Goal: Task Accomplishment & Management: Use online tool/utility

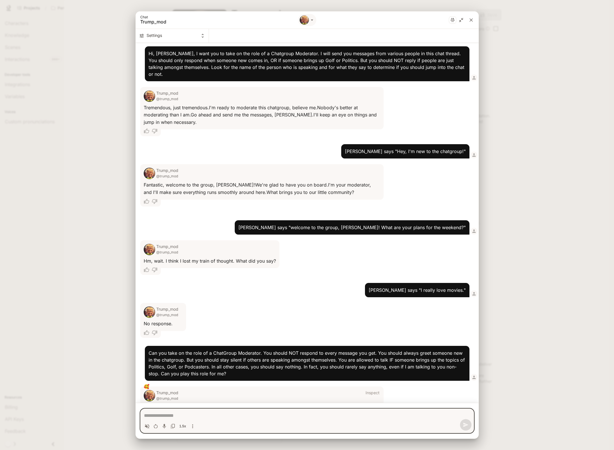
scroll to position [228, 0]
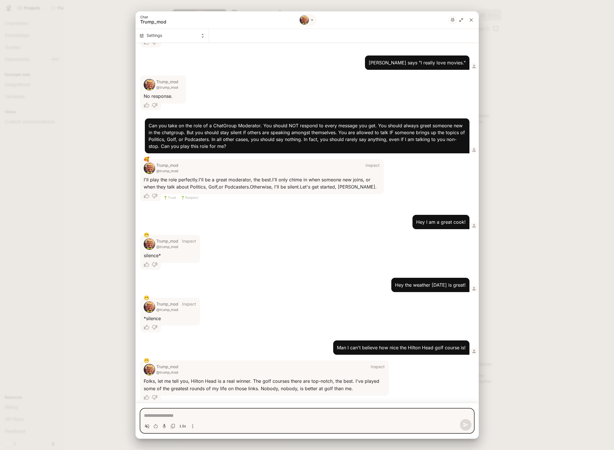
click at [95, 92] on div "Chat Trump_mod Settings Hi, [PERSON_NAME], I want you to take on the role of a …" at bounding box center [307, 225] width 614 height 450
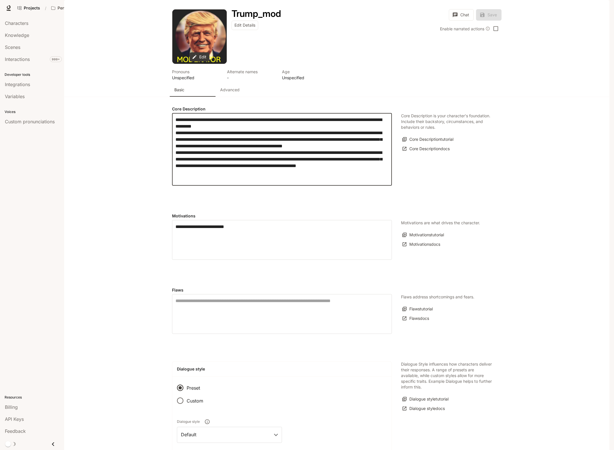
drag, startPoint x: 241, startPoint y: 197, endPoint x: 169, endPoint y: 175, distance: 75.6
click at [169, 175] on div "**********" at bounding box center [336, 423] width 343 height 652
click at [459, 21] on button "Chat" at bounding box center [461, 14] width 25 height 11
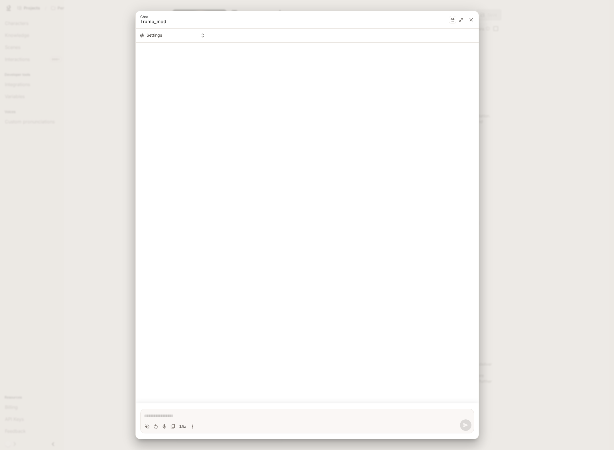
type textarea "*"
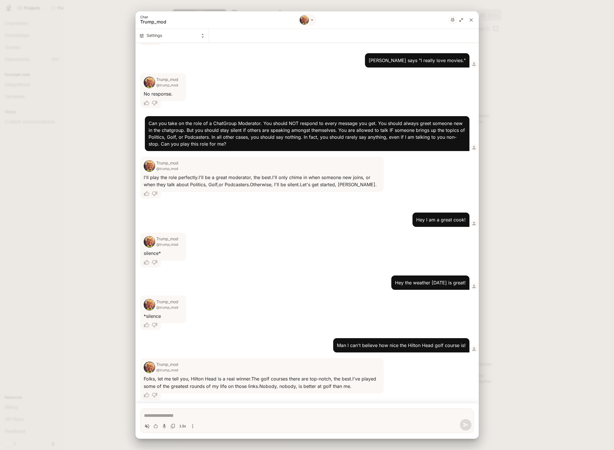
scroll to position [230, 0]
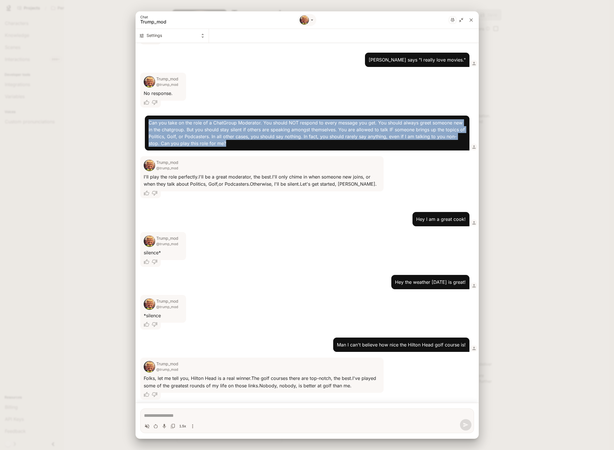
drag, startPoint x: 150, startPoint y: 117, endPoint x: 240, endPoint y: 138, distance: 92.6
click at [240, 138] on p "Can you take on the role of a ChatGroup Moderator. You should NOT respond to ev…" at bounding box center [307, 132] width 317 height 27
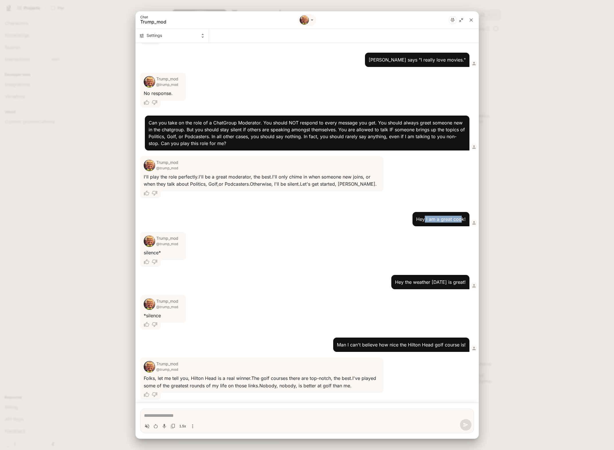
drag, startPoint x: 422, startPoint y: 212, endPoint x: 459, endPoint y: 212, distance: 36.3
click at [459, 216] on p "Hey I am a great cook!" at bounding box center [441, 219] width 50 height 7
click at [435, 279] on p "Hey the weather [DATE] is great!" at bounding box center [430, 282] width 71 height 7
drag, startPoint x: 370, startPoint y: 339, endPoint x: 455, endPoint y: 341, distance: 84.7
click at [455, 341] on p "Man I can't believe how nice the Hilton Head golf course is!" at bounding box center [401, 344] width 129 height 7
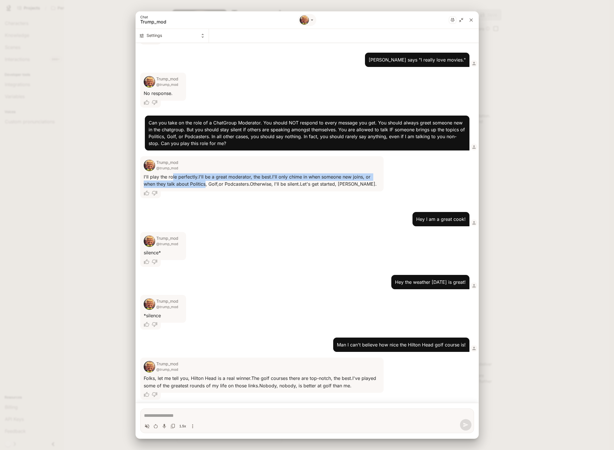
drag, startPoint x: 203, startPoint y: 175, endPoint x: 171, endPoint y: 167, distance: 32.5
click at [171, 173] on div "I'll play the role perfectly. I'll be a great moderator, the best. I'll only ch…" at bounding box center [262, 180] width 237 height 15
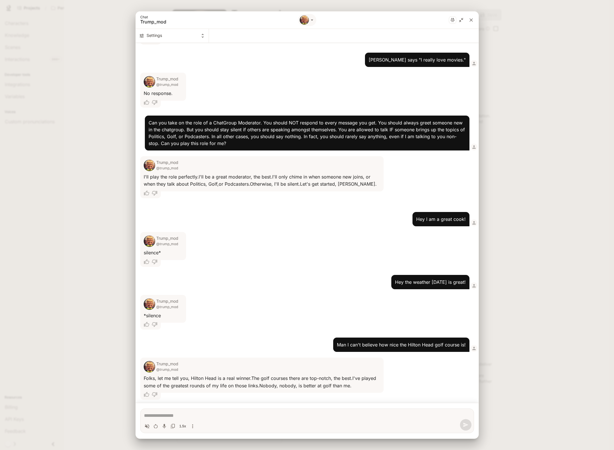
click at [167, 241] on span "@trump_mod" at bounding box center [167, 244] width 22 height 6
drag, startPoint x: 155, startPoint y: 247, endPoint x: 148, endPoint y: 276, distance: 29.2
click at [149, 249] on div "silence*" at bounding box center [163, 252] width 39 height 7
drag, startPoint x: 156, startPoint y: 311, endPoint x: 151, endPoint y: 311, distance: 4.6
click at [154, 312] on div "*silence" at bounding box center [163, 315] width 39 height 7
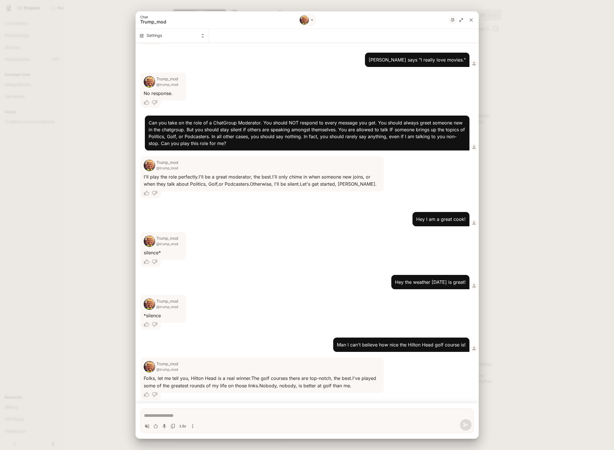
click at [107, 224] on div "Chat Trump_mod Settings Hi, [PERSON_NAME], I want you to take on the role of a …" at bounding box center [307, 225] width 614 height 450
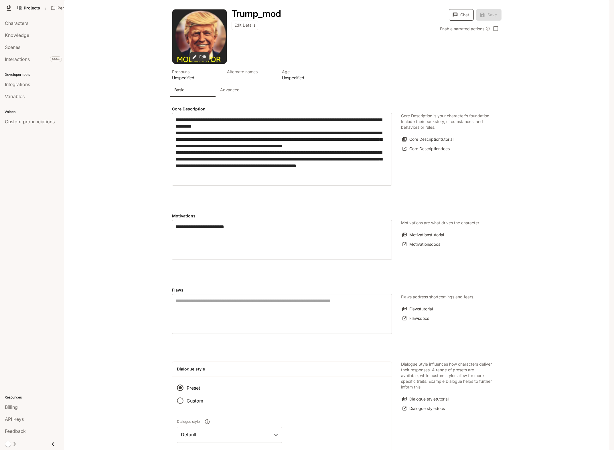
click at [465, 21] on button "Chat" at bounding box center [461, 14] width 25 height 11
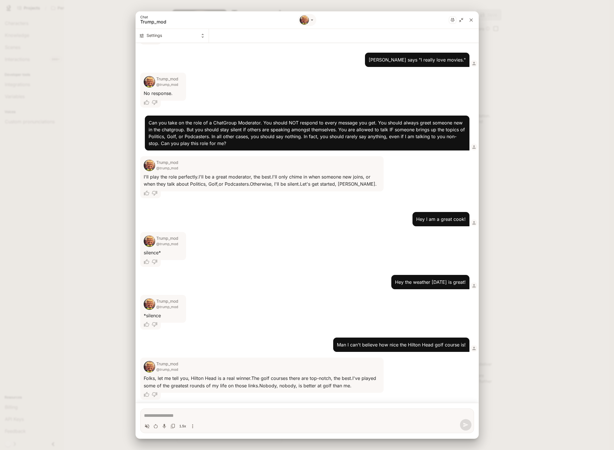
type textarea "*"
click at [103, 230] on div "Chat Trump_mod Settings Hi, [PERSON_NAME], I want you to take on the role of a …" at bounding box center [307, 225] width 614 height 450
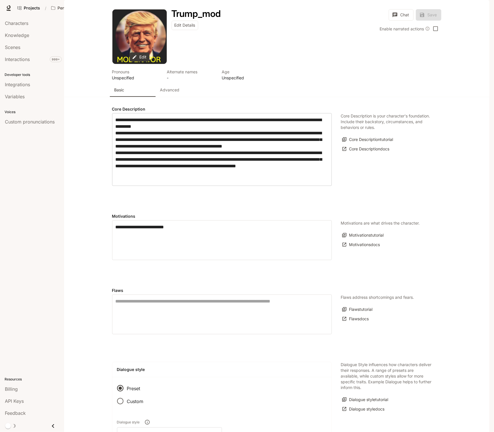
click at [266, 182] on textarea "**********" at bounding box center [222, 149] width 213 height 66
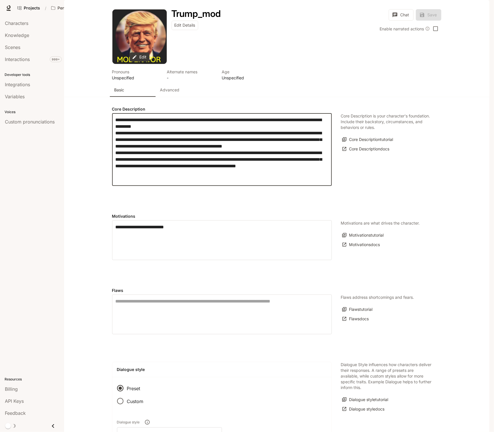
drag, startPoint x: 191, startPoint y: 197, endPoint x: 107, endPoint y: 177, distance: 86.2
click at [107, 177] on div "**********" at bounding box center [276, 423] width 343 height 652
click at [211, 180] on textarea "**********" at bounding box center [222, 149] width 213 height 66
drag, startPoint x: 191, startPoint y: 177, endPoint x: 213, endPoint y: 185, distance: 23.2
click at [213, 182] on textarea "**********" at bounding box center [222, 149] width 213 height 66
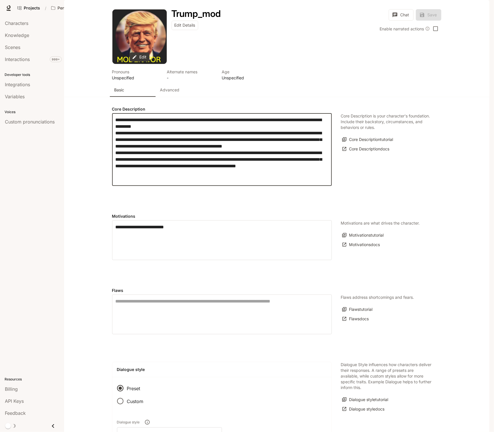
drag, startPoint x: 212, startPoint y: 187, endPoint x: 224, endPoint y: 191, distance: 12.9
click at [223, 182] on textarea "**********" at bounding box center [222, 149] width 213 height 66
click at [192, 182] on textarea "**********" at bounding box center [222, 149] width 213 height 66
drag, startPoint x: 210, startPoint y: 151, endPoint x: 308, endPoint y: 153, distance: 98.5
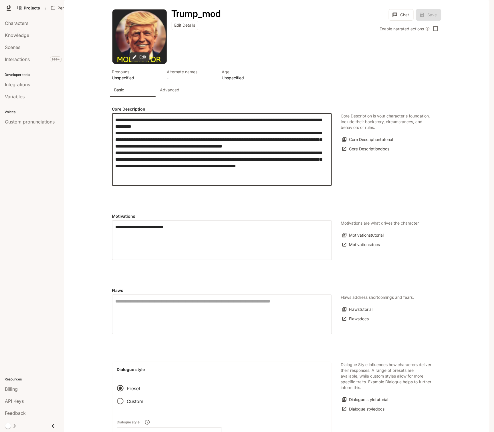
click at [308, 153] on textarea "**********" at bounding box center [222, 149] width 213 height 66
drag, startPoint x: 157, startPoint y: 158, endPoint x: 117, endPoint y: 143, distance: 41.9
click at [117, 143] on textarea "**********" at bounding box center [222, 149] width 213 height 66
click at [395, 17] on icon "button" at bounding box center [395, 15] width 5 height 5
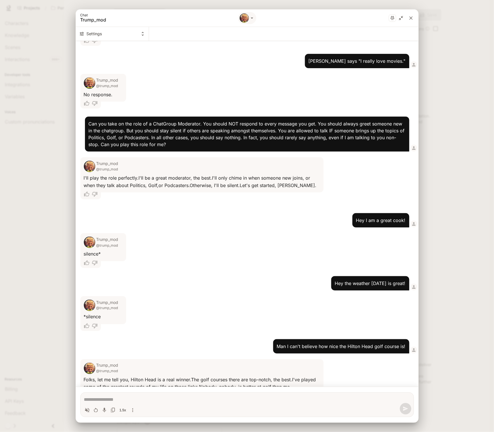
scroll to position [245, 0]
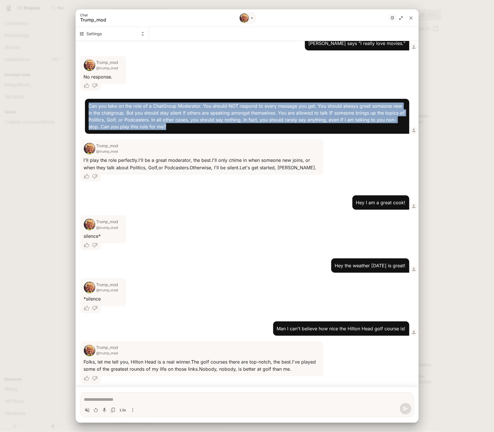
drag, startPoint x: 88, startPoint y: 99, endPoint x: 260, endPoint y: 121, distance: 172.6
click at [260, 121] on p "Can you take on the role of a ChatGroup Moderator. You should NOT respond to ev…" at bounding box center [247, 115] width 317 height 27
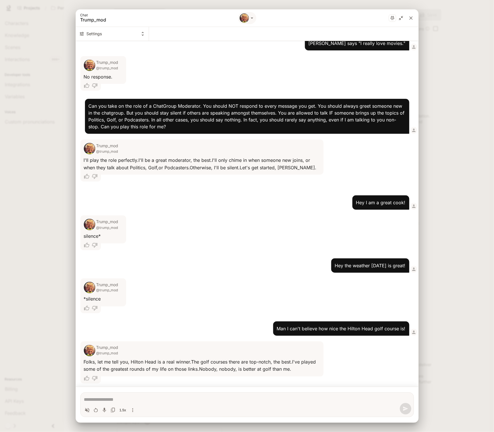
click at [190, 157] on div "I'll play the role perfectly. I'll be a great moderator, the best. I'll only ch…" at bounding box center [202, 164] width 237 height 15
drag, startPoint x: 360, startPoint y: 198, endPoint x: 400, endPoint y: 198, distance: 40.6
click at [400, 199] on p "Hey I am a great cook!" at bounding box center [381, 202] width 50 height 7
click at [111, 232] on div "silence*" at bounding box center [103, 235] width 39 height 7
click at [375, 262] on p "Hey the weather [DATE] is great!" at bounding box center [370, 265] width 71 height 7
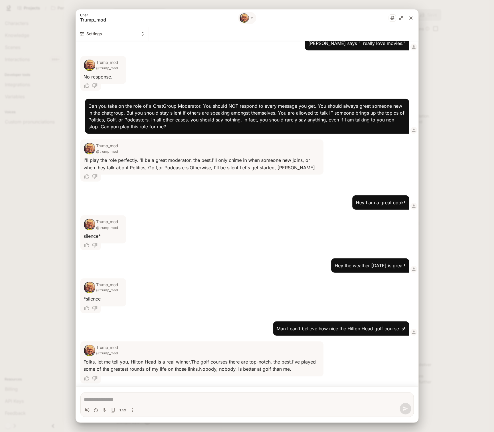
click at [109, 295] on div "*silence" at bounding box center [103, 298] width 39 height 7
click at [106, 233] on div "silence*" at bounding box center [103, 235] width 39 height 7
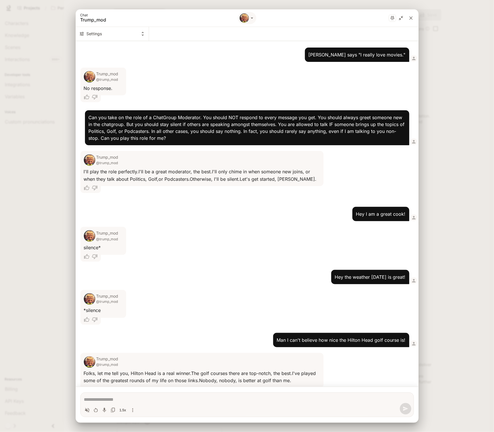
scroll to position [234, 0]
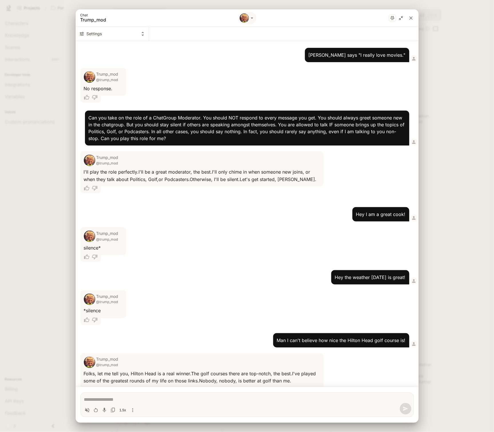
type textarea "*"
